Goal: Check status: Check status

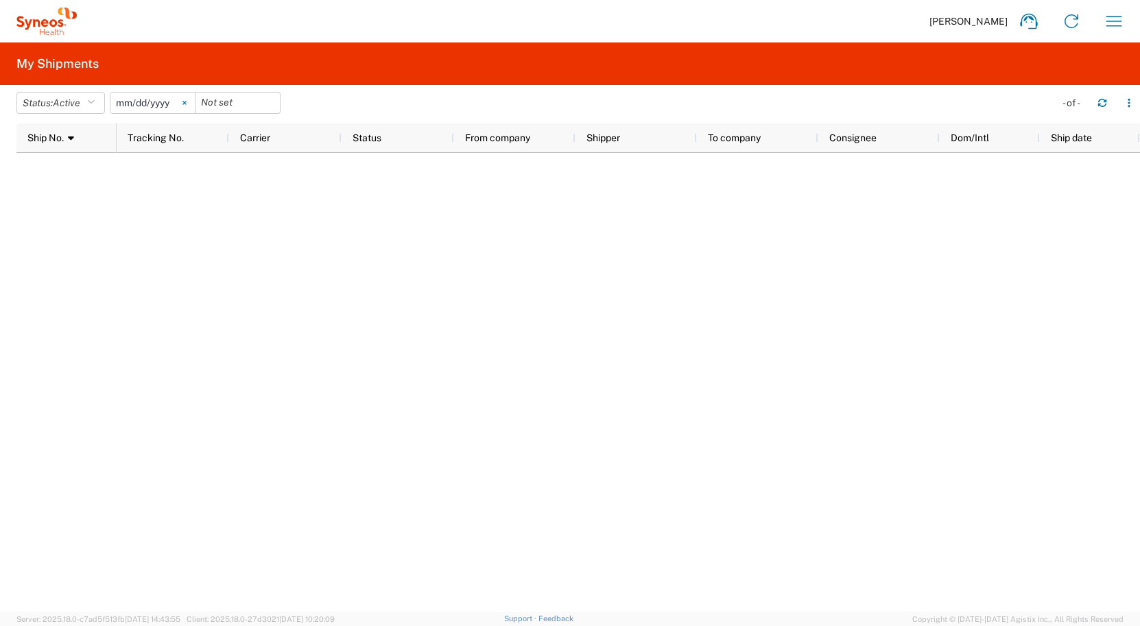
click at [190, 100] on svg-icon at bounding box center [184, 103] width 21 height 21
click at [83, 110] on button "Status: Active" at bounding box center [60, 103] width 88 height 22
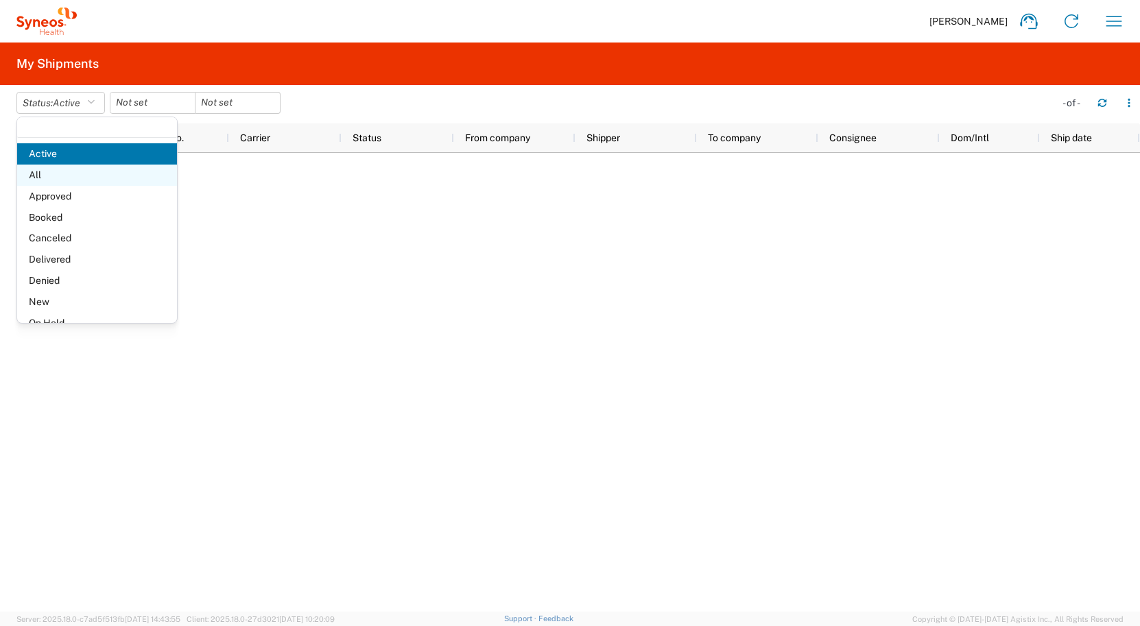
click at [85, 171] on span "All" at bounding box center [97, 175] width 160 height 21
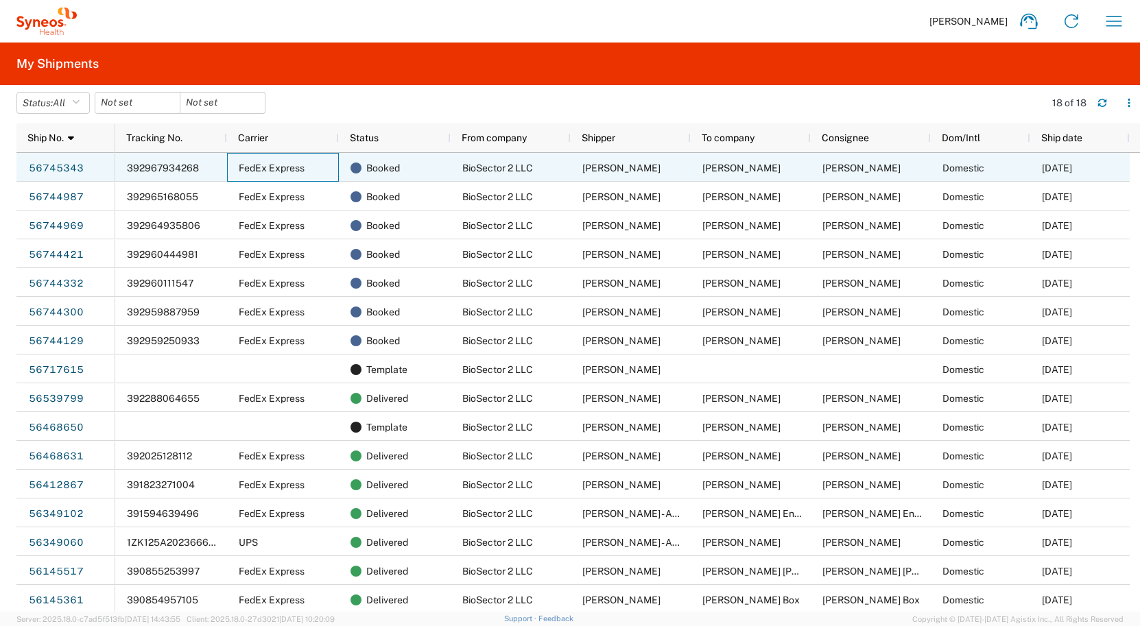
click at [237, 171] on div "FedEx Express" at bounding box center [283, 167] width 112 height 29
click at [163, 168] on span "392967934268" at bounding box center [163, 168] width 72 height 11
click at [45, 167] on link "56745343" at bounding box center [56, 169] width 56 height 22
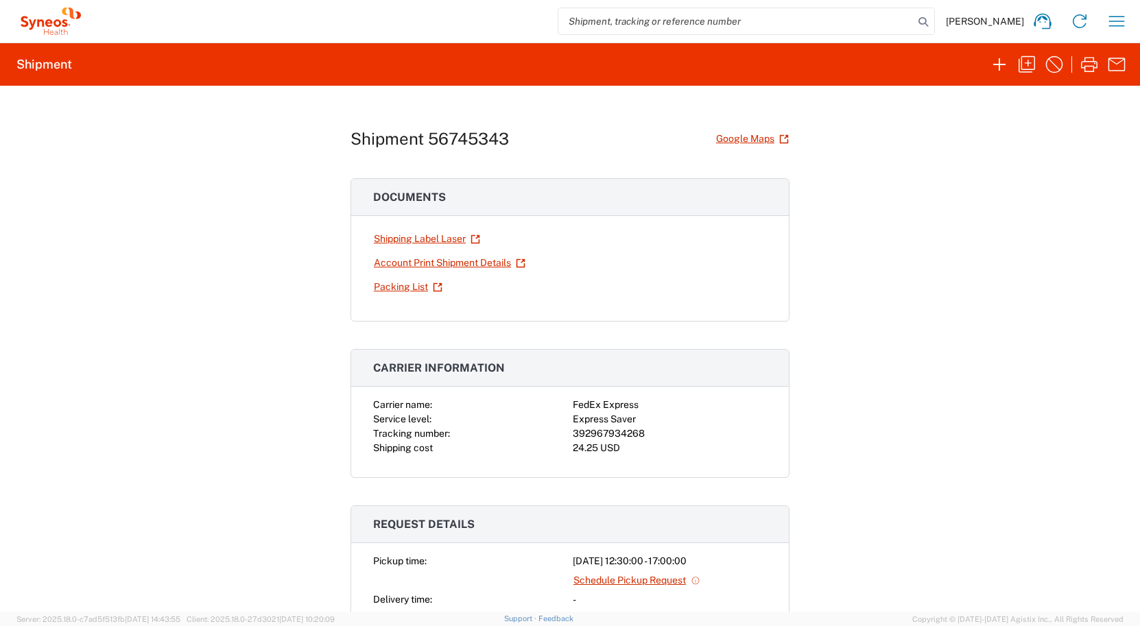
click at [603, 433] on div "392967934268" at bounding box center [670, 434] width 194 height 14
copy div "392967934268"
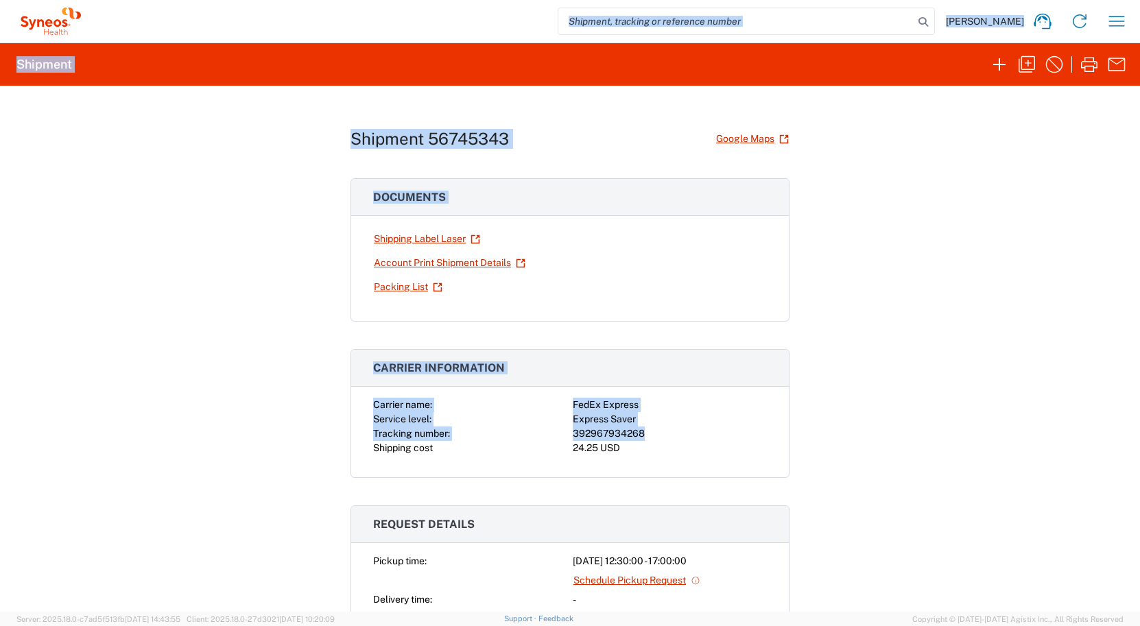
drag, startPoint x: 209, startPoint y: 467, endPoint x: 588, endPoint y: -51, distance: 641.9
click at [588, 0] on html "[PERSON_NAME] Home Shipment estimator Shipment tracking Desktop shipment reques…" at bounding box center [570, 313] width 1140 height 626
click at [206, 407] on div "Shipment 56745343 Google Maps Documents Shipping Label Laser Account Print Ship…" at bounding box center [570, 349] width 1140 height 526
